Goal: Communication & Community: Answer question/provide support

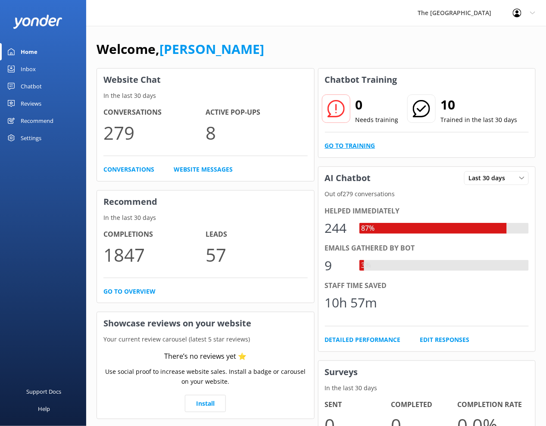
click at [356, 144] on link "Go to Training" at bounding box center [350, 145] width 50 height 9
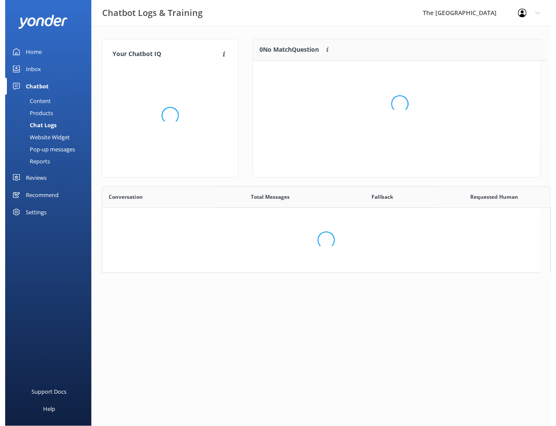
scroll to position [98, 278]
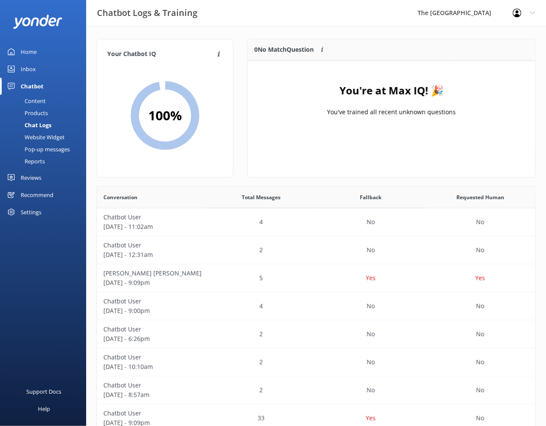
click at [31, 68] on div "Inbox" at bounding box center [28, 68] width 15 height 17
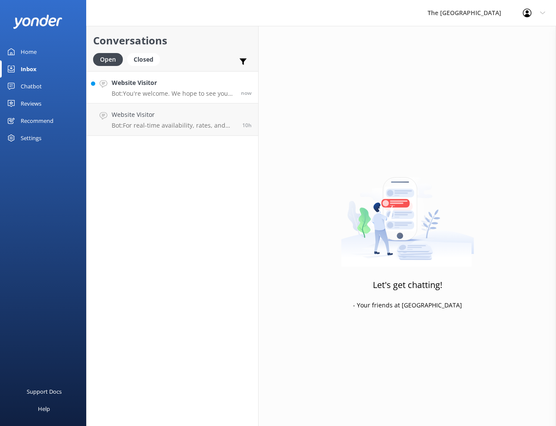
click at [146, 98] on link "Website Visitor Bot: You're welcome. We hope to see you at The [GEOGRAPHIC_DATA…" at bounding box center [172, 87] width 171 height 32
